Goal: Ask a question: Seek information or help from site administrators or community

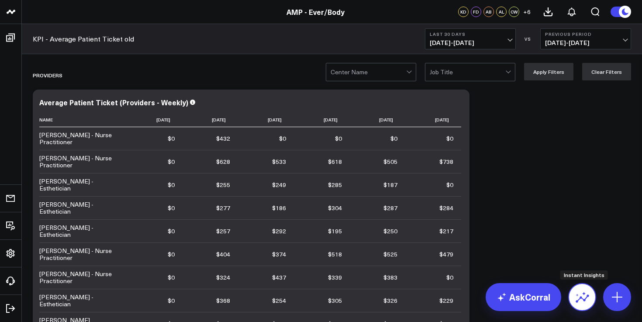
click at [583, 294] on icon at bounding box center [581, 294] width 10 height 5
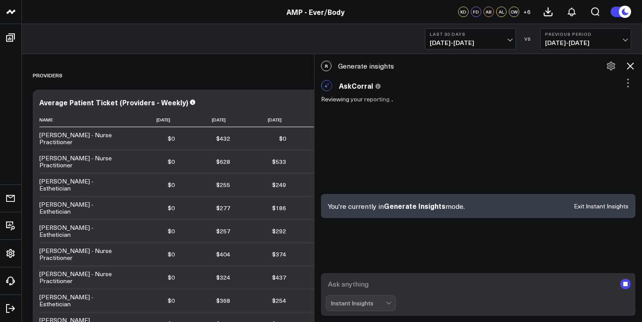
click at [628, 286] on icon "submit" at bounding box center [626, 284] width 10 height 10
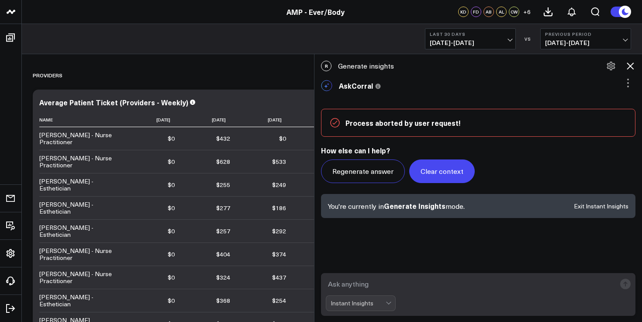
click at [445, 174] on button "Clear context" at bounding box center [442, 172] width 66 height 24
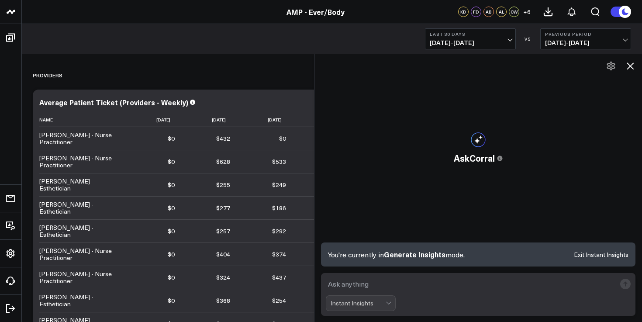
click at [377, 281] on textarea at bounding box center [471, 284] width 290 height 16
click at [394, 286] on textarea "How many clients in [DATE]" at bounding box center [471, 284] width 290 height 16
click at [391, 285] on textarea "How many clients in [DATE]" at bounding box center [471, 284] width 290 height 16
click at [481, 282] on textarea "How many clients in ytd 2024" at bounding box center [471, 284] width 290 height 16
type textarea "How many clients in ytd 2024 flatiron?"
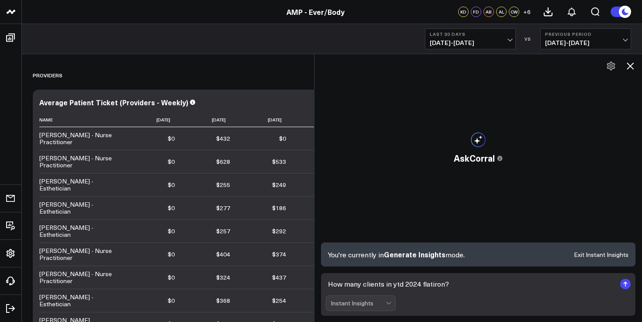
click at [625, 288] on rect "submit" at bounding box center [626, 284] width 10 height 10
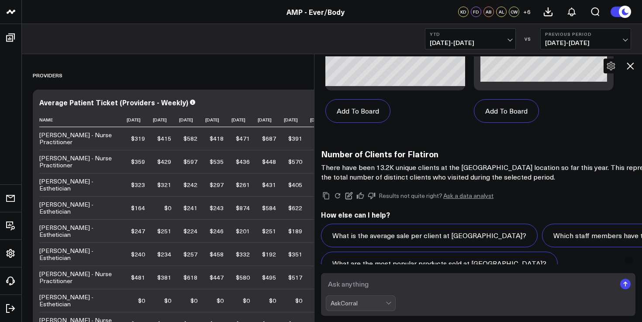
scroll to position [697, 0]
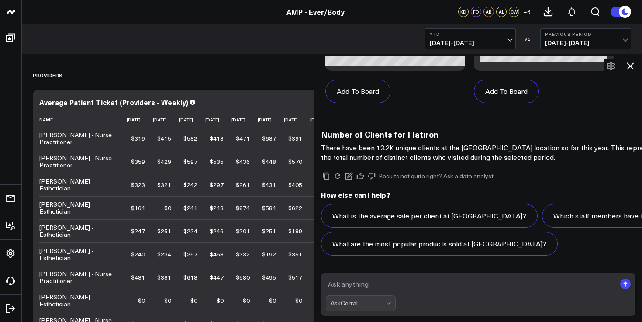
click at [384, 289] on textarea at bounding box center [471, 284] width 290 height 16
type textarea "uni"
click at [485, 45] on span "[DATE] - [DATE]" at bounding box center [470, 42] width 81 height 7
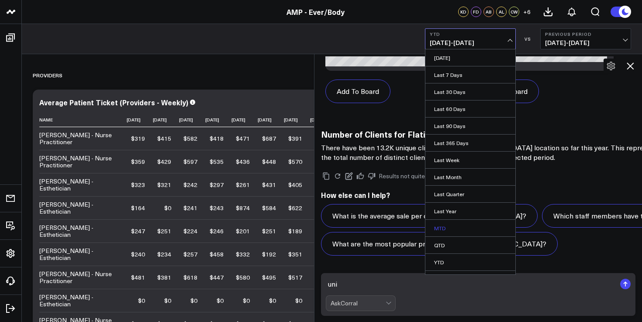
scroll to position [13, 0]
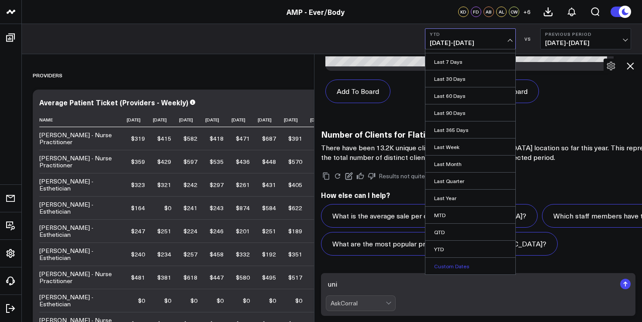
click at [457, 267] on link "Custom Dates" at bounding box center [471, 266] width 90 height 17
select select "8"
select select "2025"
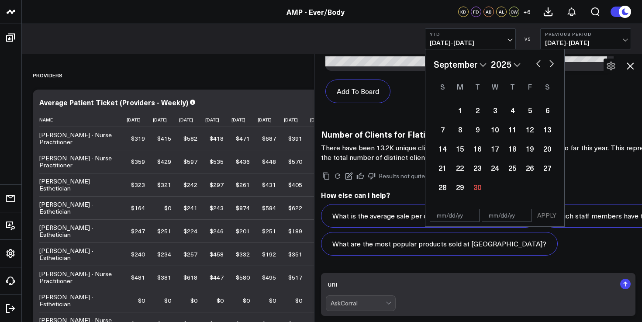
click at [520, 64] on select "2026 2025 2024 2023 2022 2021 2020 2019 2018 2017 2016 2015 2014 2013 2012 2011…" at bounding box center [506, 64] width 30 height 13
select select "8"
select select "2024"
click at [539, 68] on button "button" at bounding box center [538, 63] width 9 height 10
select select "7"
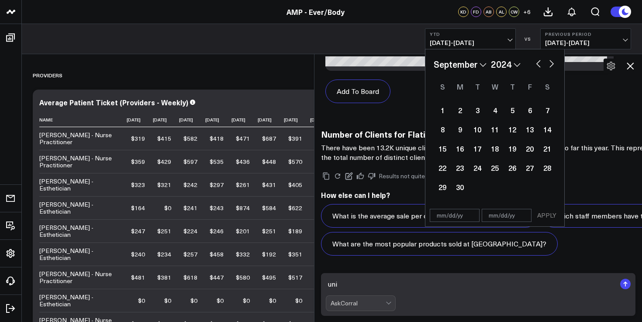
select select "2024"
click at [539, 68] on button "button" at bounding box center [538, 63] width 9 height 10
select select "5"
select select "2024"
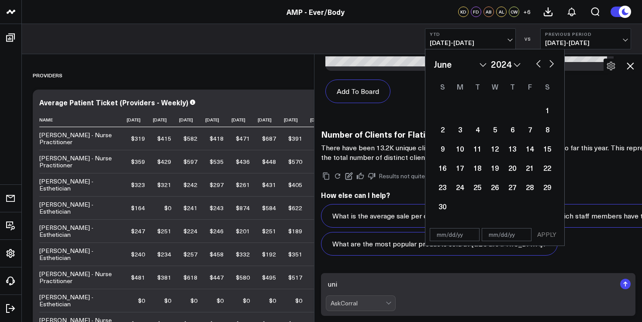
click at [539, 68] on button "button" at bounding box center [538, 63] width 9 height 10
select select "4"
select select "2024"
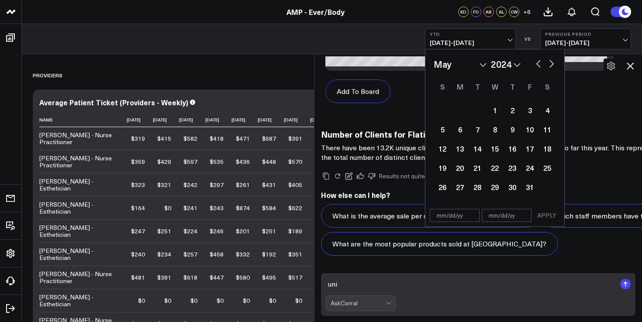
click at [539, 68] on button "button" at bounding box center [538, 63] width 9 height 10
select select "2"
select select "2024"
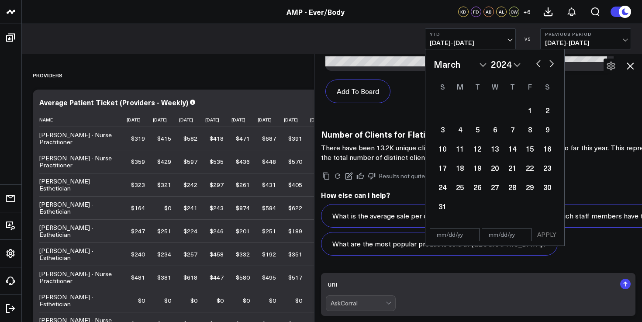
click at [539, 68] on button "button" at bounding box center [538, 63] width 9 height 10
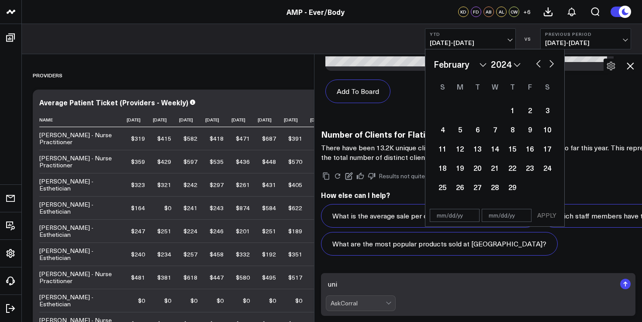
click at [539, 68] on button "button" at bounding box center [538, 63] width 9 height 10
select select "2024"
click at [539, 68] on button "button" at bounding box center [538, 63] width 9 height 10
select select "11"
select select "2023"
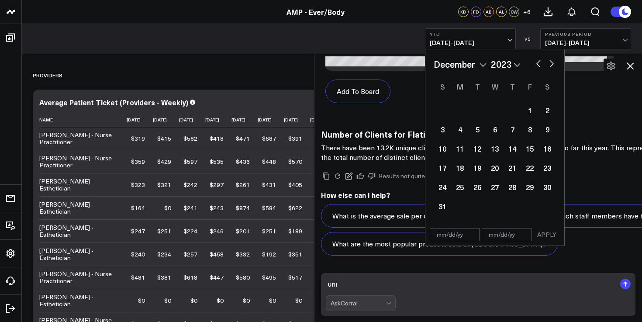
click at [553, 65] on button "button" at bounding box center [552, 63] width 9 height 10
select select "2024"
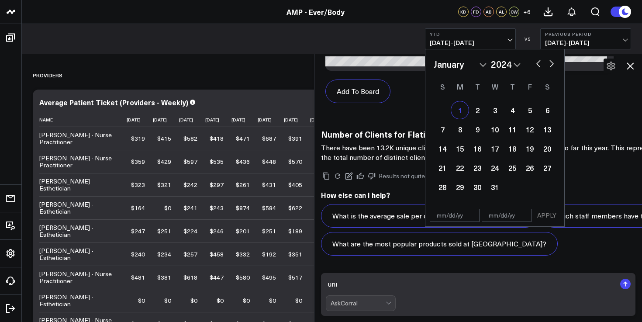
click at [460, 110] on div "1" at bounding box center [459, 109] width 17 height 17
type input "[DATE]"
select select "2024"
click at [481, 62] on select "January February March April May June July August September October November De…" at bounding box center [460, 64] width 53 height 13
select select "8"
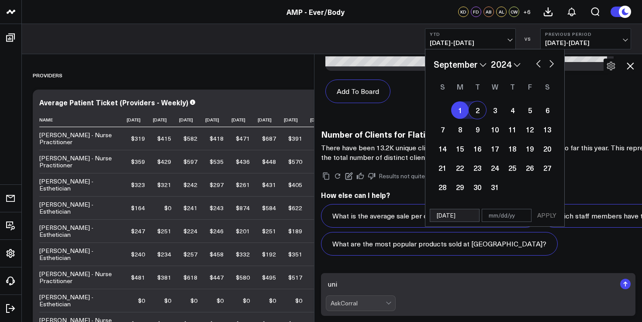
select select "2024"
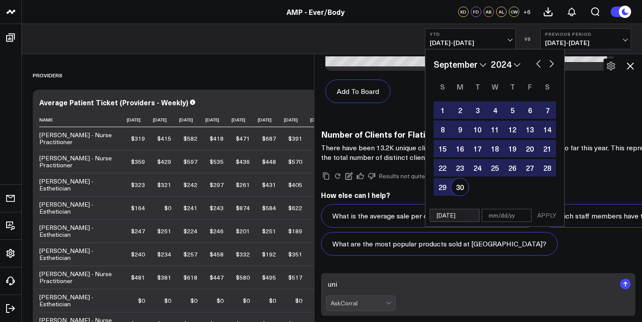
click at [462, 186] on div "30" at bounding box center [459, 186] width 17 height 17
type input "[DATE]"
select select "8"
select select "2024"
click at [548, 215] on button "APPLY" at bounding box center [547, 215] width 26 height 13
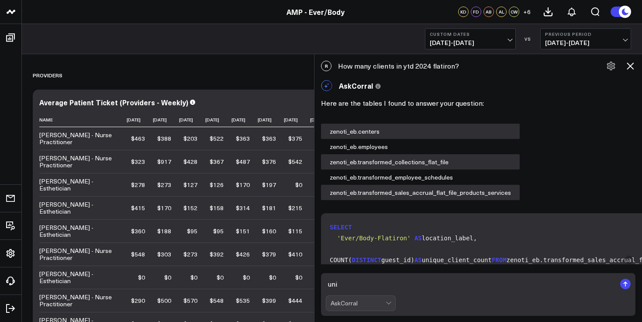
click at [396, 68] on div "R How many clients in ytd 2024 flatiron?" at bounding box center [479, 65] width 328 height 19
copy div "How many clients in ytd 2024 flatiron?"
click at [396, 283] on textarea "uni" at bounding box center [471, 284] width 290 height 16
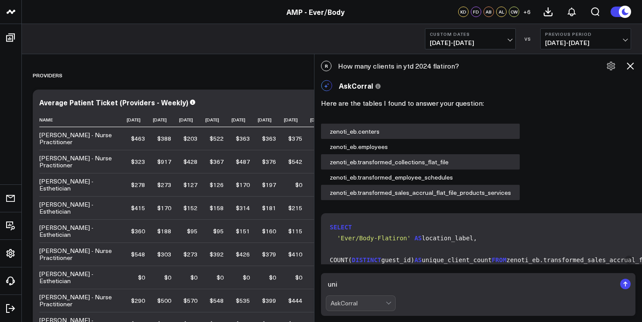
click at [396, 283] on textarea "uni" at bounding box center [471, 284] width 290 height 16
paste textarea "How many clients in ytd 2024 flatiron?"
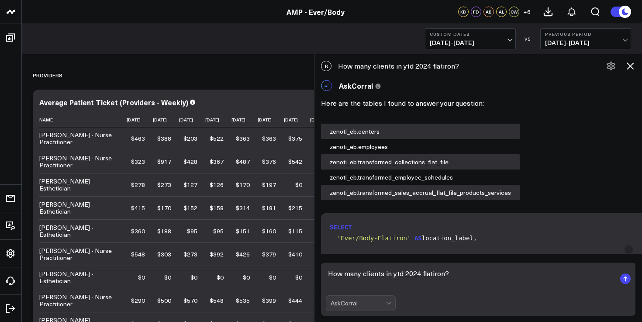
type textarea "How many clients in ytd 2024 flatiron?"
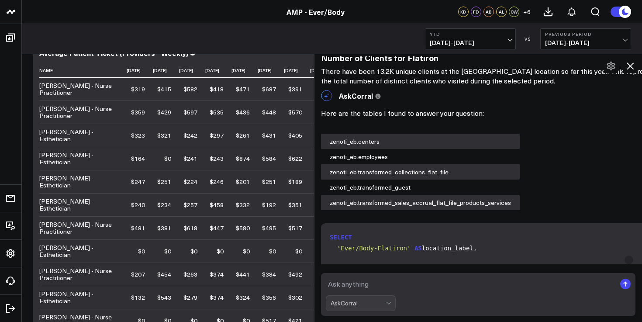
scroll to position [656, 0]
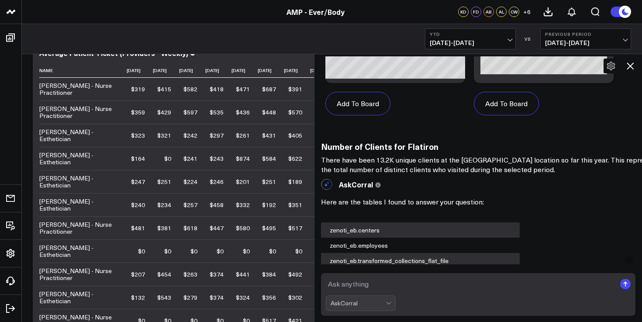
click at [482, 43] on span "[DATE] - [DATE]" at bounding box center [470, 42] width 81 height 7
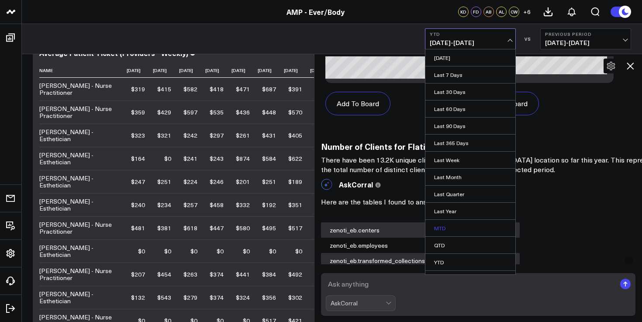
scroll to position [13, 0]
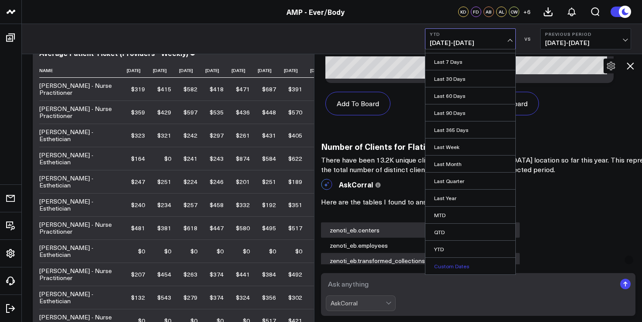
click at [458, 267] on link "Custom Dates" at bounding box center [471, 266] width 90 height 17
select select "8"
select select "2025"
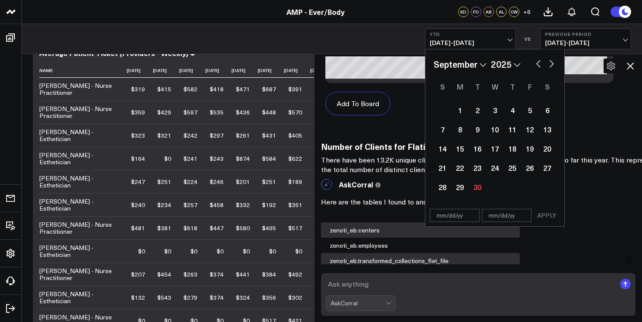
click at [467, 66] on select "January February March April May June July August September October November De…" at bounding box center [460, 64] width 53 height 13
select select "2025"
click at [518, 65] on select "2026 2025 2024 2023 2022 2021 2020 2019 2018 2017 2016 2015 2014 2013 2012 2011…" at bounding box center [506, 64] width 30 height 13
select select "2024"
click at [464, 111] on div "1" at bounding box center [459, 109] width 17 height 17
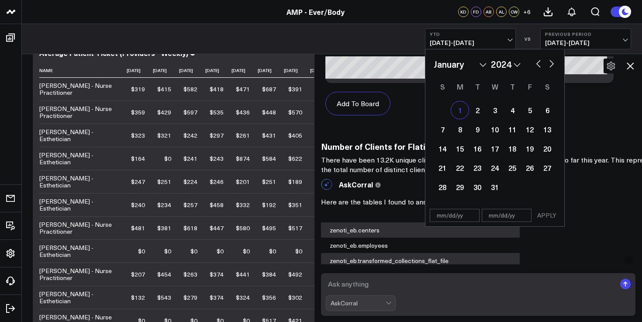
type input "[DATE]"
select select "2024"
click at [468, 66] on select "January February March April May June July August September October November De…" at bounding box center [460, 64] width 53 height 13
select select "8"
select select "2024"
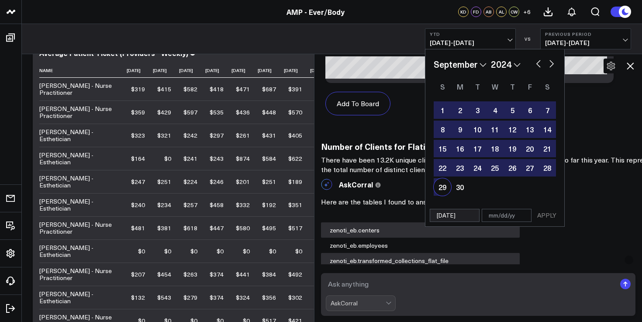
click at [444, 189] on div "29" at bounding box center [442, 186] width 17 height 17
type input "[DATE]"
select select "8"
select select "2024"
click at [545, 217] on button "APPLY" at bounding box center [547, 215] width 26 height 13
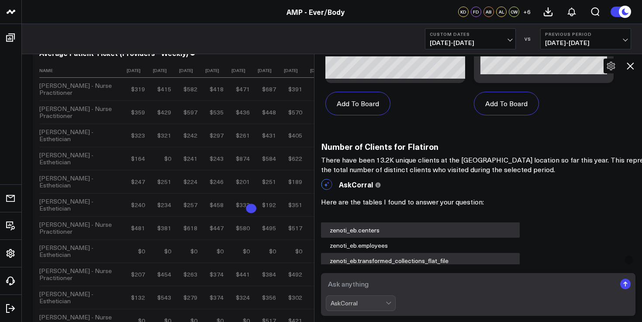
click at [422, 285] on textarea at bounding box center [471, 284] width 290 height 16
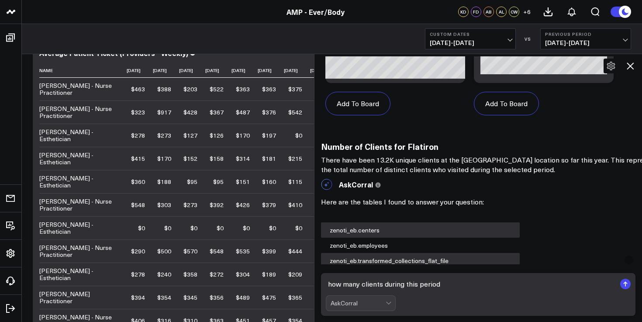
type textarea "how many clients during this period?"
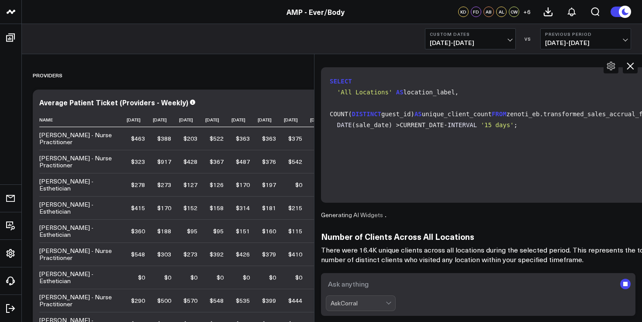
click at [469, 43] on span "[DATE] - [DATE]" at bounding box center [470, 42] width 81 height 7
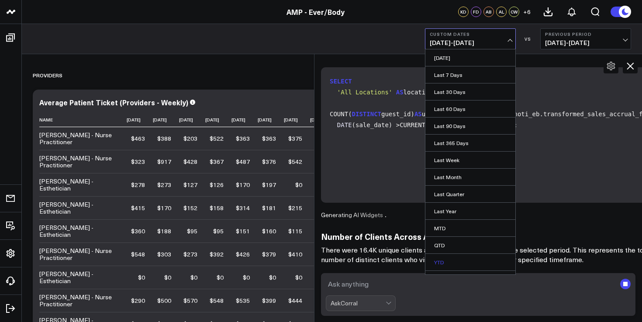
scroll to position [13, 0]
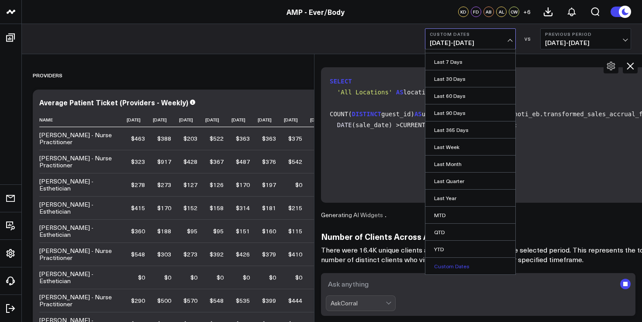
click at [456, 267] on link "Custom Dates" at bounding box center [471, 266] width 90 height 17
select select "8"
select select "2025"
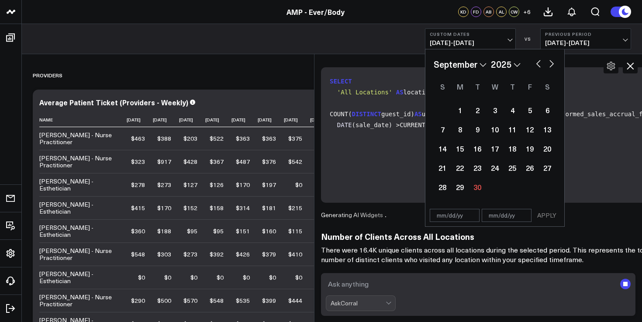
click at [484, 65] on select "January February March April May June July August September October November De…" at bounding box center [460, 64] width 53 height 13
select select "2025"
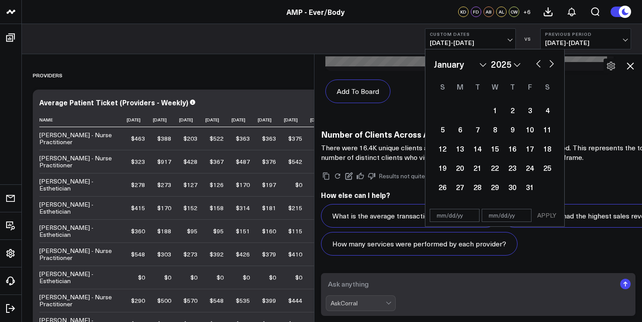
scroll to position [2240, 0]
click at [521, 66] on div "January February March April May June July August September October November [D…" at bounding box center [495, 64] width 122 height 13
click at [514, 64] on select "2026 2025 2024 2023 2022 2021 2020 2019 2018 2017 2016 2015 2014 2013 2012 2011…" at bounding box center [506, 64] width 30 height 13
select select "2024"
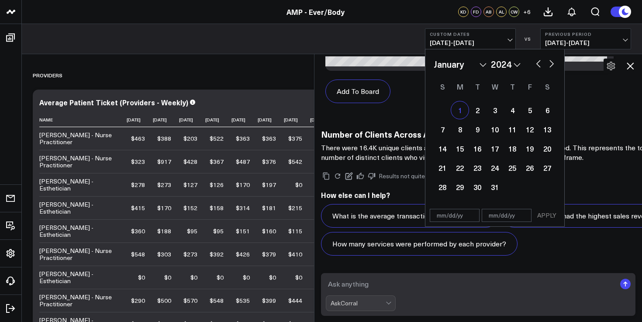
click at [461, 110] on div "1" at bounding box center [459, 109] width 17 height 17
type input "[DATE]"
select select "2024"
click at [483, 63] on select "January February March April May June July August September October November De…" at bounding box center [460, 64] width 53 height 13
select select "11"
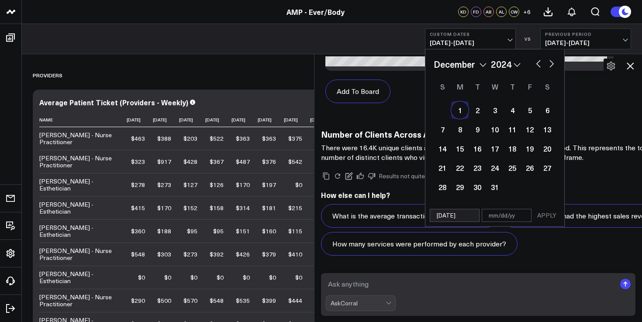
select select "2024"
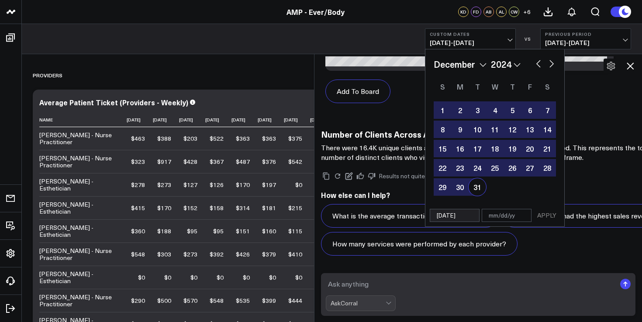
click at [480, 190] on div "31" at bounding box center [477, 186] width 17 height 17
type input "[DATE]"
select select "11"
select select "2024"
click at [545, 213] on button "APPLY" at bounding box center [547, 215] width 26 height 13
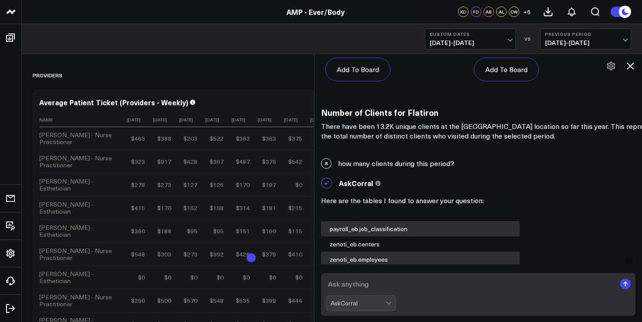
scroll to position [1445, 0]
click at [406, 165] on div "R how many clients during this period?" at bounding box center [479, 164] width 328 height 19
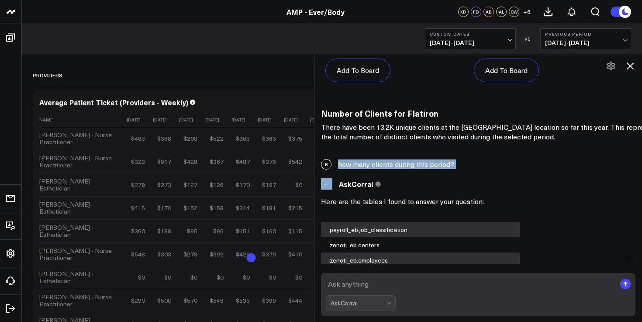
click at [406, 165] on div "R how many clients during this period?" at bounding box center [479, 164] width 328 height 19
copy div "how many clients during this period?"
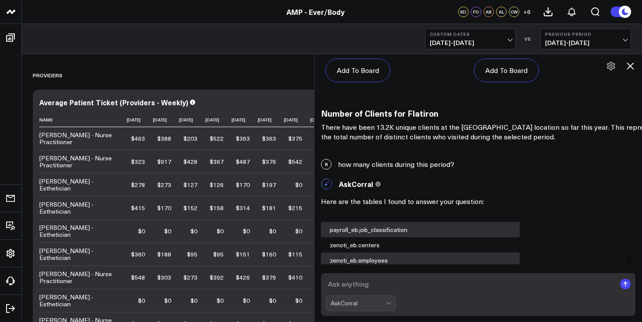
click at [378, 290] on textarea at bounding box center [471, 284] width 290 height 16
paste textarea "how many clients during this period?"
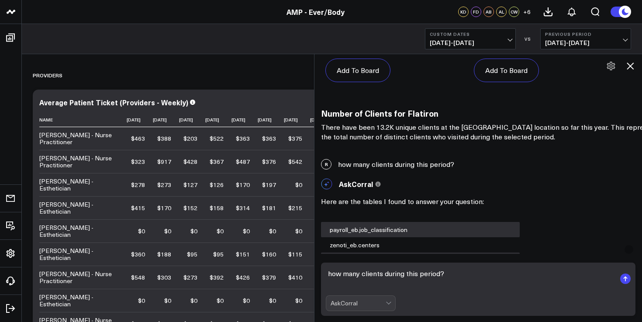
type textarea "how many clients during this period?"
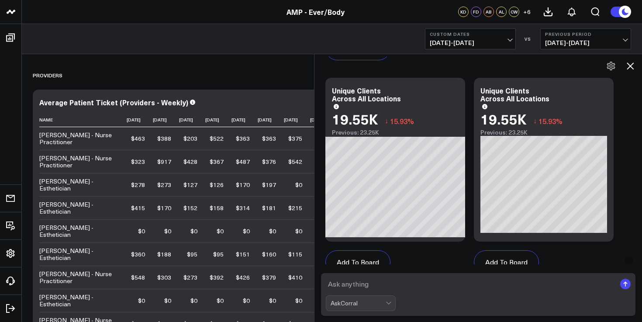
scroll to position [3027, 0]
